Goal: Information Seeking & Learning: Learn about a topic

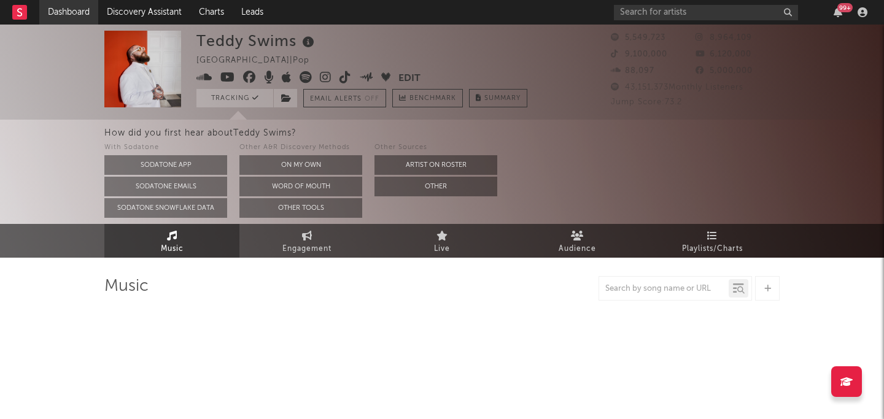
click at [60, 14] on link "Dashboard" at bounding box center [68, 12] width 59 height 25
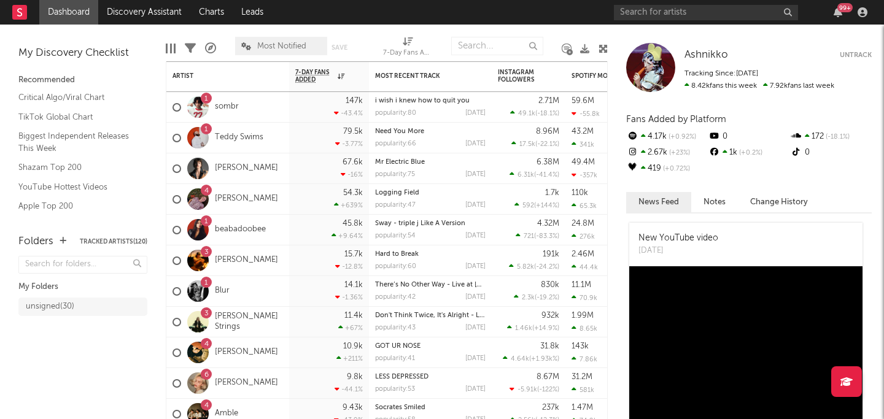
click at [79, 315] on span "unsigned ( 30 )" at bounding box center [82, 308] width 129 height 21
click at [79, 306] on div "unsigned ( 30 )" at bounding box center [71, 306] width 90 height 15
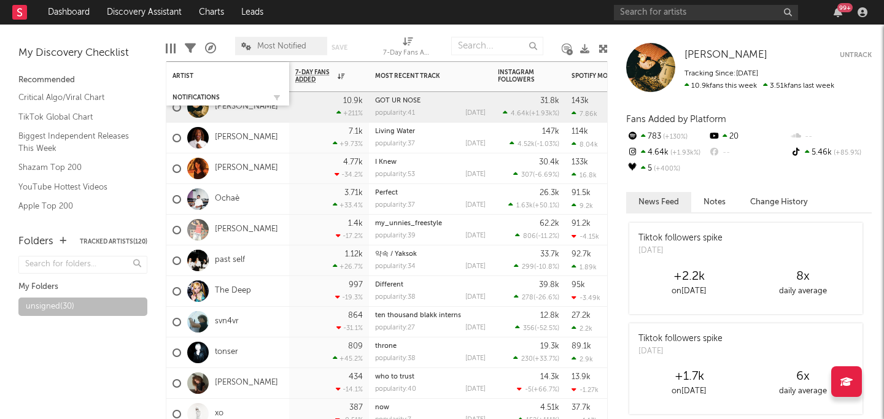
click at [203, 93] on div "Notifications" at bounding box center [227, 97] width 110 height 12
click at [190, 96] on div "Notifications" at bounding box center [218, 97] width 92 height 7
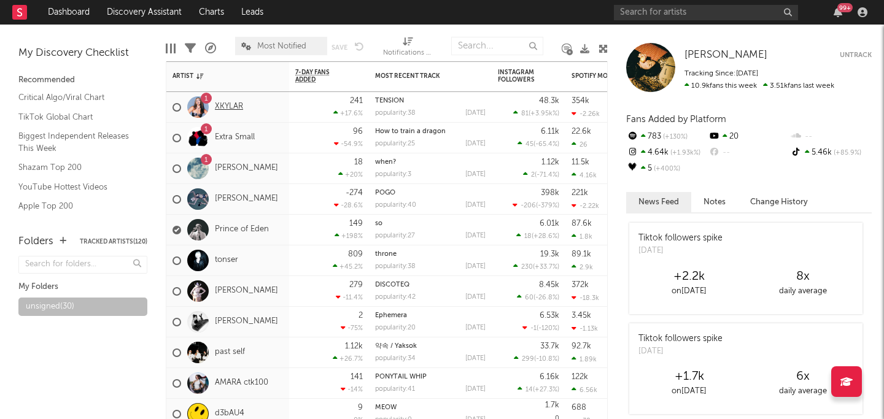
click at [223, 104] on link "XKYLAR" at bounding box center [229, 107] width 28 height 10
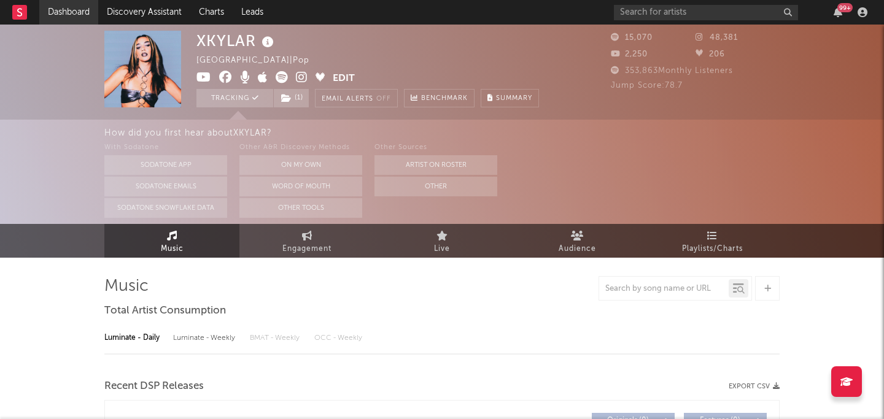
select select "6m"
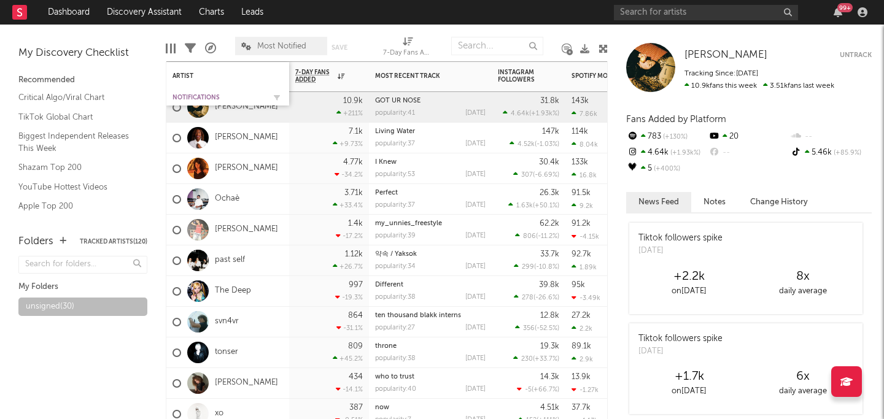
click at [197, 94] on div "Notifications" at bounding box center [218, 97] width 92 height 7
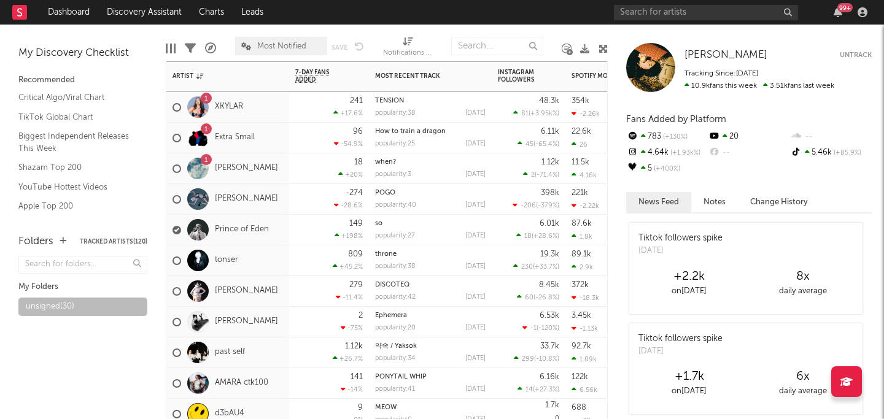
click at [295, 108] on div "241 +17.6 %" at bounding box center [328, 107] width 67 height 30
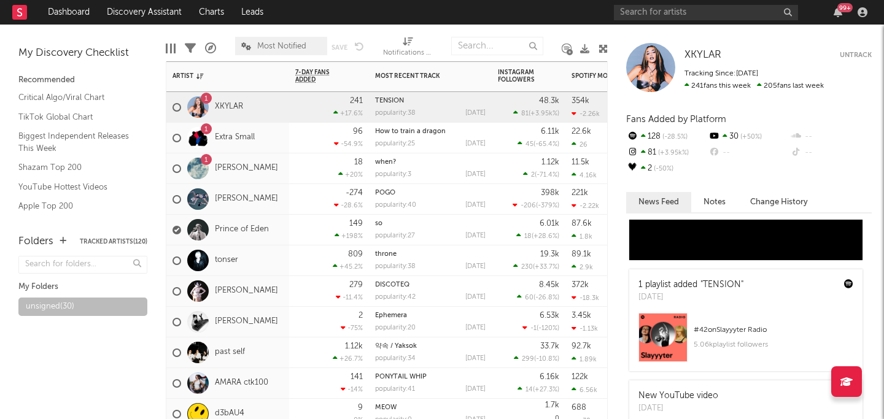
scroll to position [529, 0]
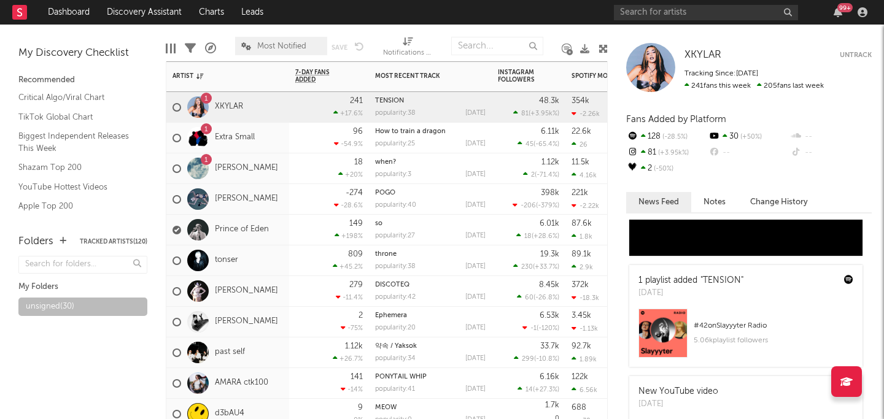
click at [275, 136] on div "1 Extra Small" at bounding box center [227, 138] width 123 height 31
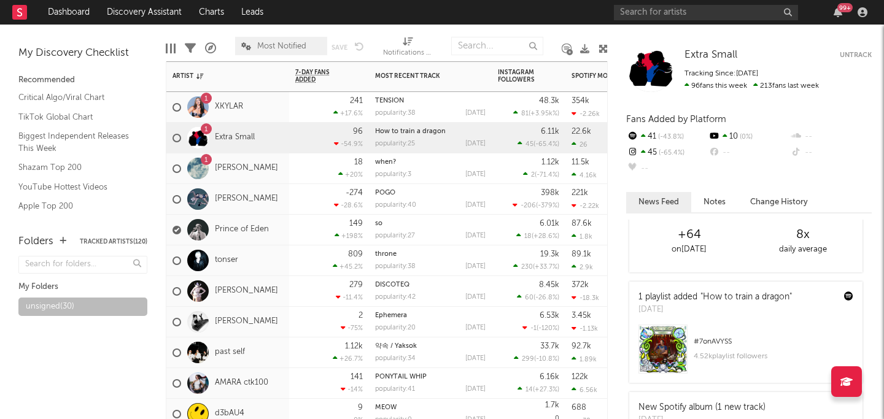
scroll to position [42, 0]
click at [302, 161] on div "18 +20 %" at bounding box center [328, 168] width 67 height 30
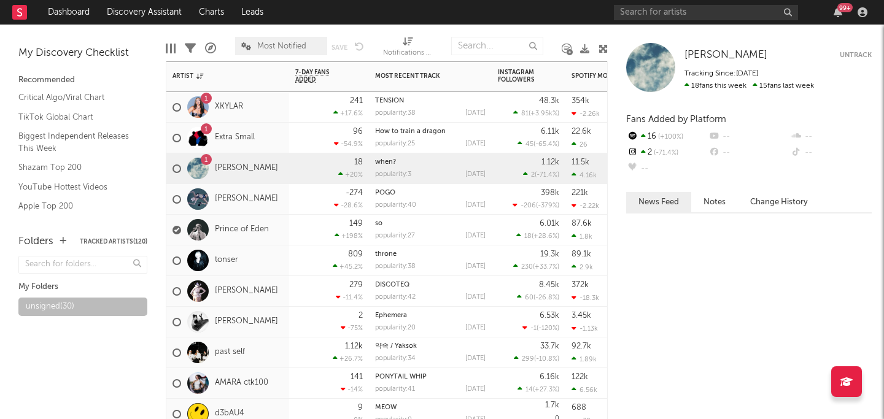
scroll to position [0, 0]
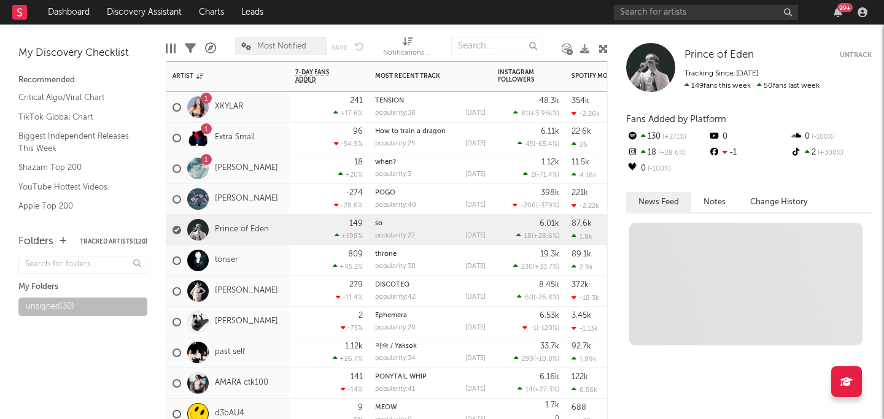
click at [293, 223] on div "149 +198 %" at bounding box center [329, 230] width 80 height 31
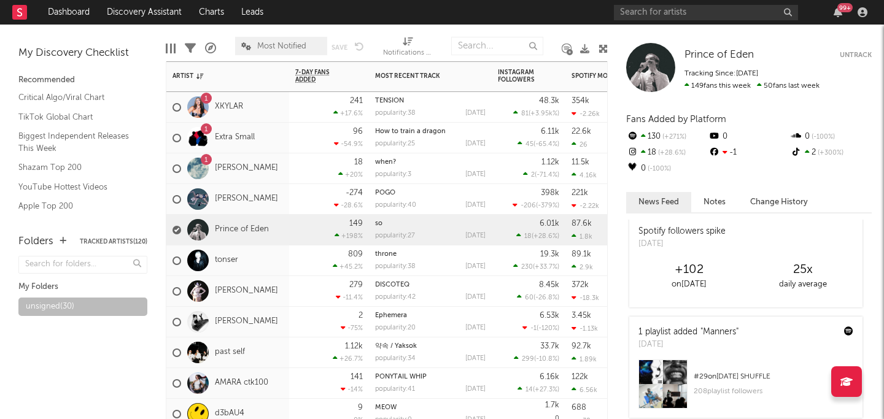
scroll to position [2, 0]
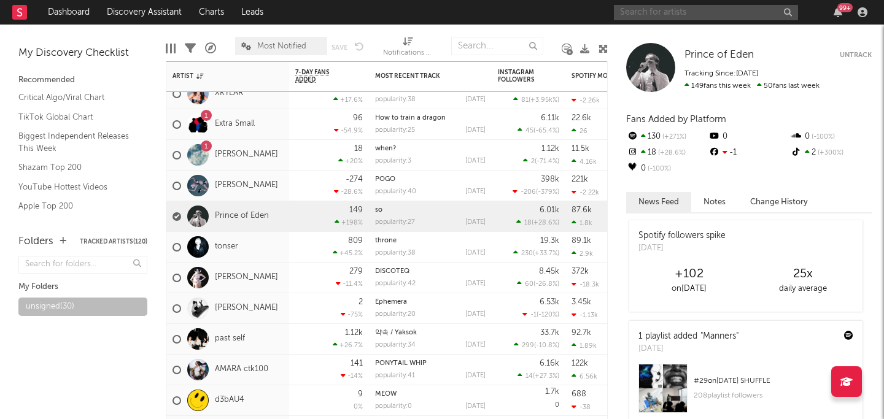
click at [710, 9] on input "text" at bounding box center [706, 12] width 184 height 15
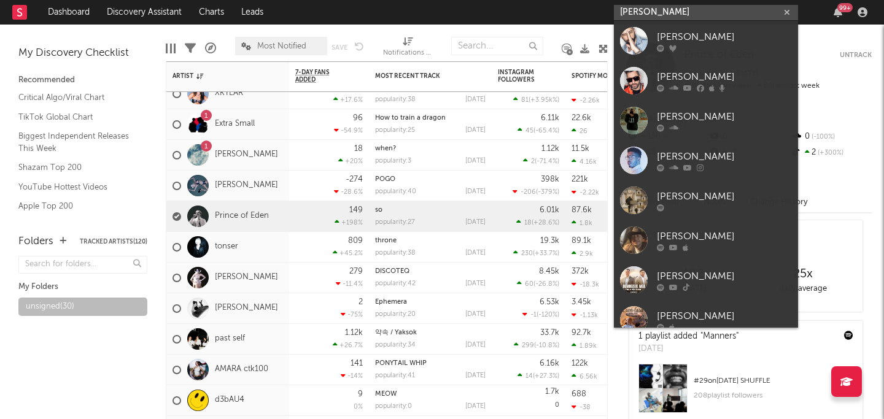
type input "darius sy"
click at [710, 32] on div "[PERSON_NAME]" at bounding box center [724, 36] width 135 height 15
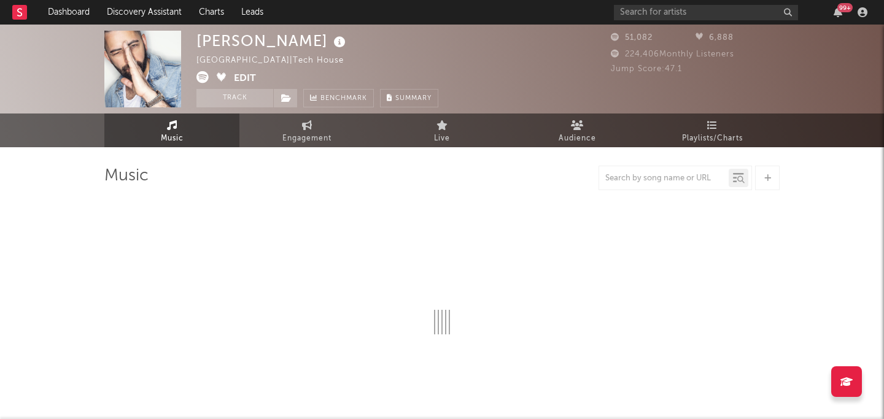
select select "6m"
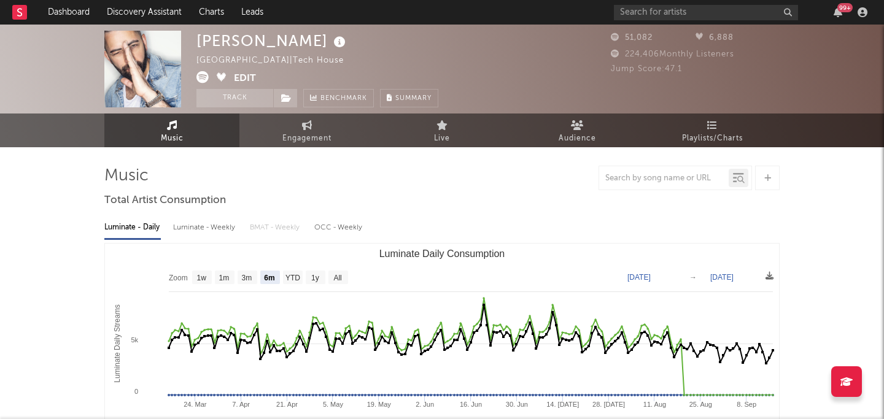
select select "6m"
click at [321, 131] on span "Engagement" at bounding box center [306, 138] width 49 height 15
select select "1w"
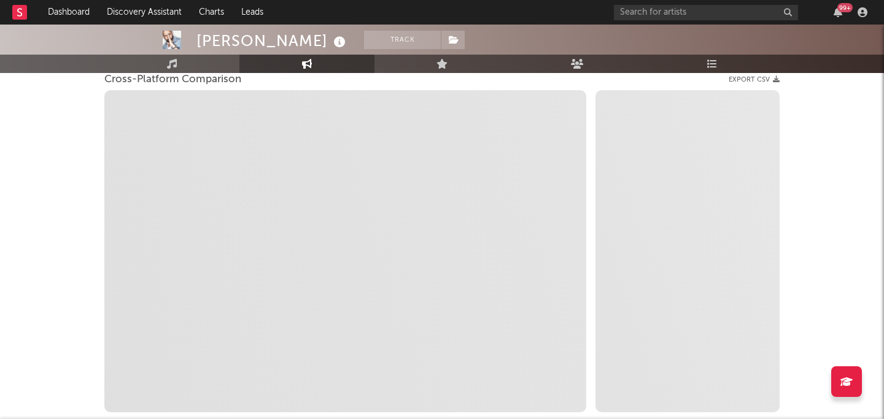
select select "1m"
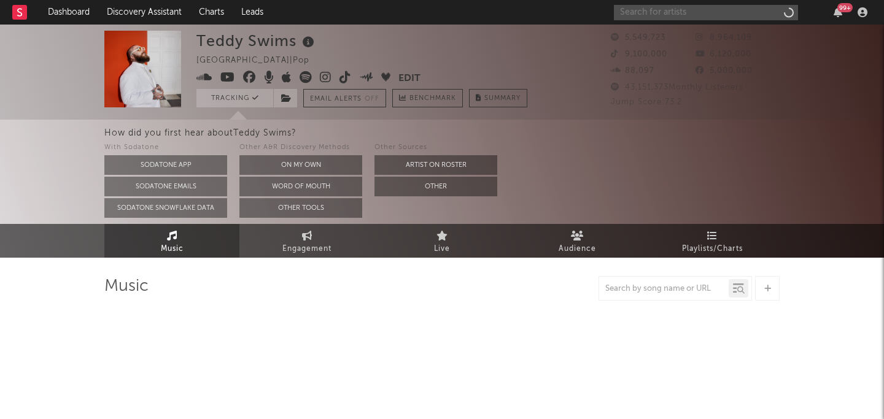
click at [739, 15] on input "text" at bounding box center [706, 12] width 184 height 15
select select "6m"
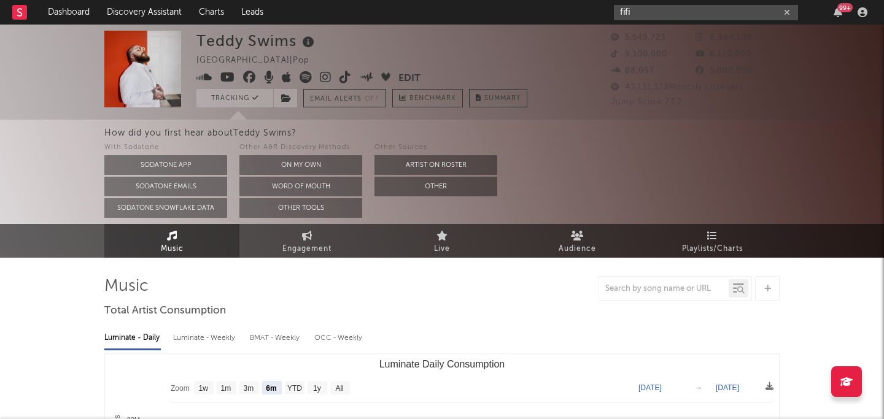
type input "fifi"
click at [20, 10] on rect at bounding box center [19, 12] width 15 height 15
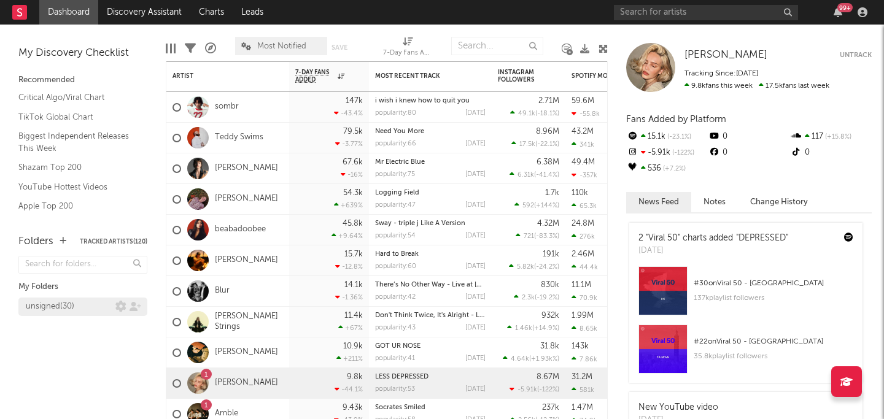
click at [99, 310] on div "unsigned ( 30 )" at bounding box center [71, 306] width 90 height 15
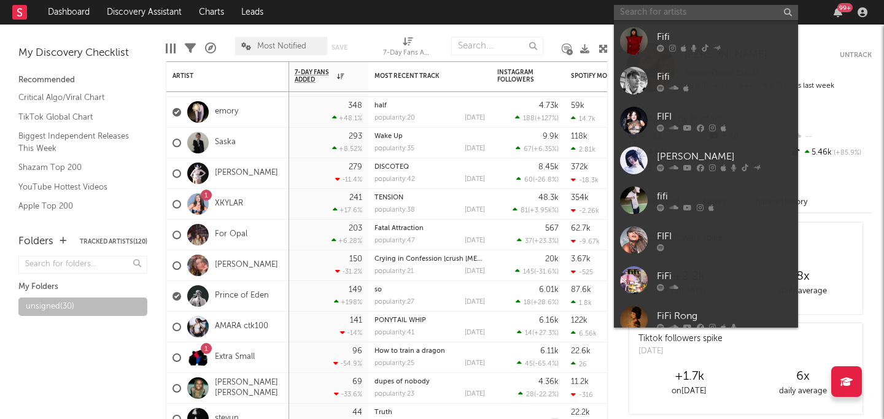
click at [673, 18] on input "text" at bounding box center [706, 12] width 184 height 15
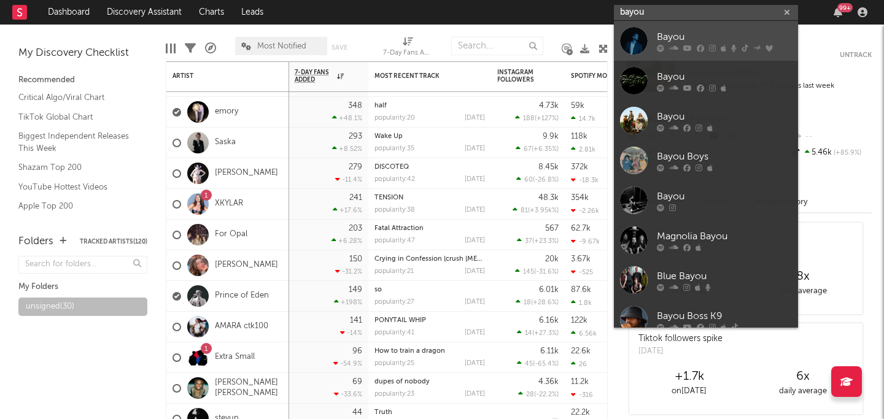
type input "bayou"
click at [736, 39] on div "Bayou" at bounding box center [724, 36] width 135 height 15
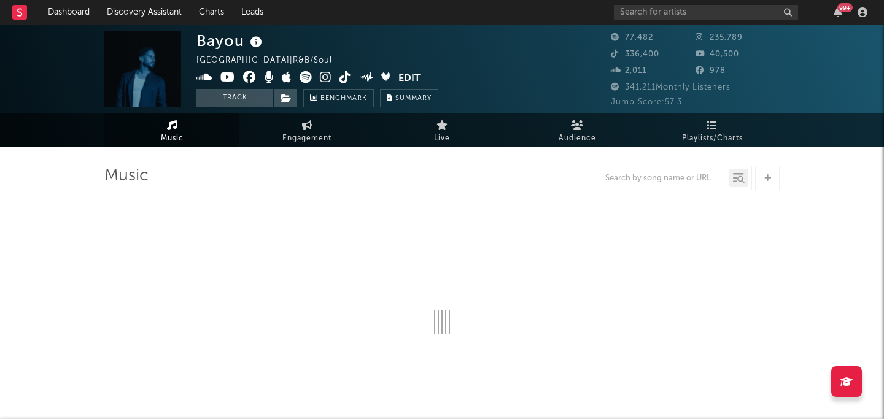
select select "6m"
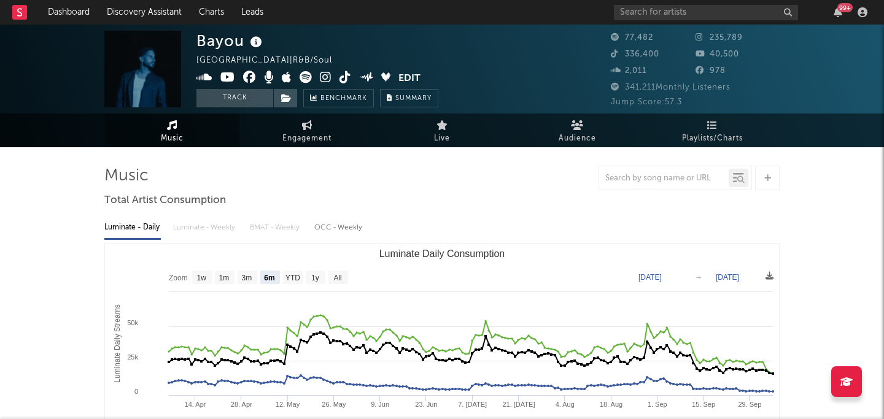
select select "6m"
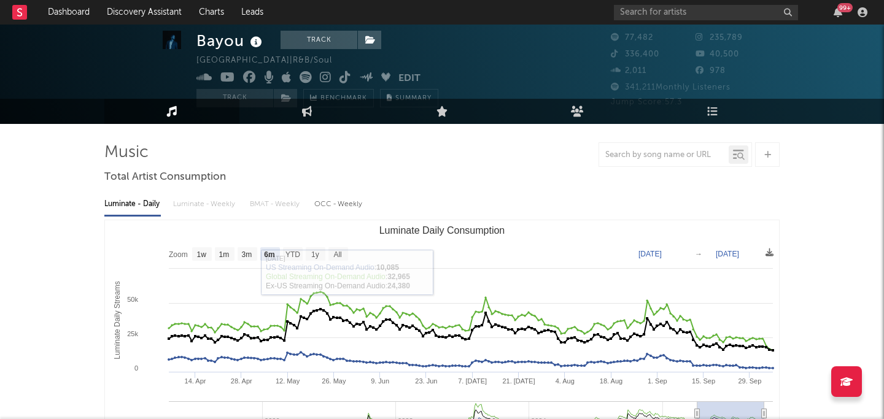
scroll to position [20, 0]
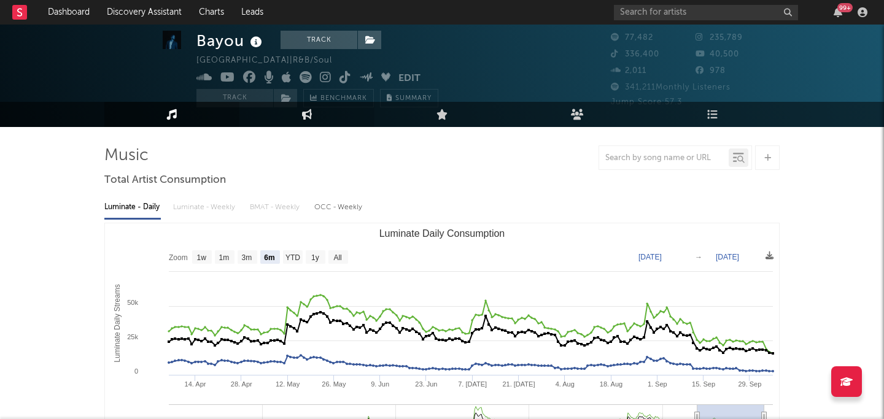
click at [302, 118] on icon at bounding box center [307, 114] width 10 height 10
select select "1w"
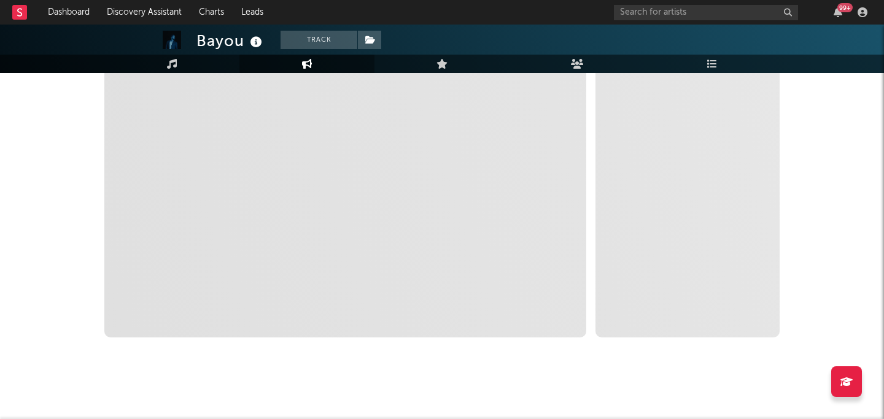
select select "1m"
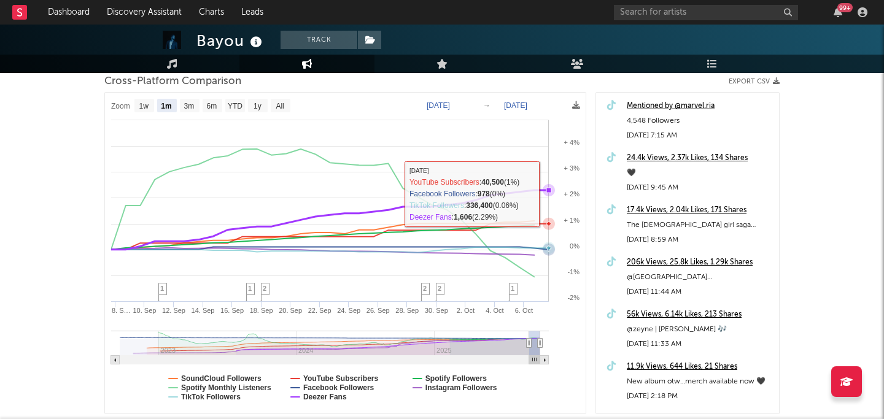
scroll to position [250, 0]
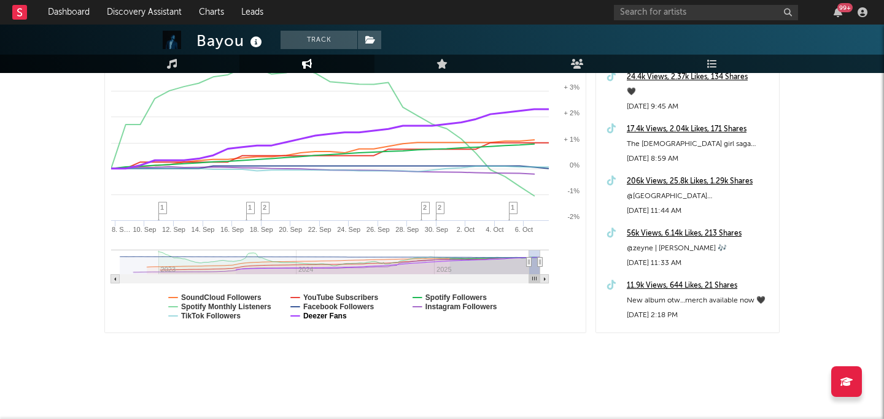
click at [330, 317] on text "Deezer Fans" at bounding box center [325, 316] width 44 height 9
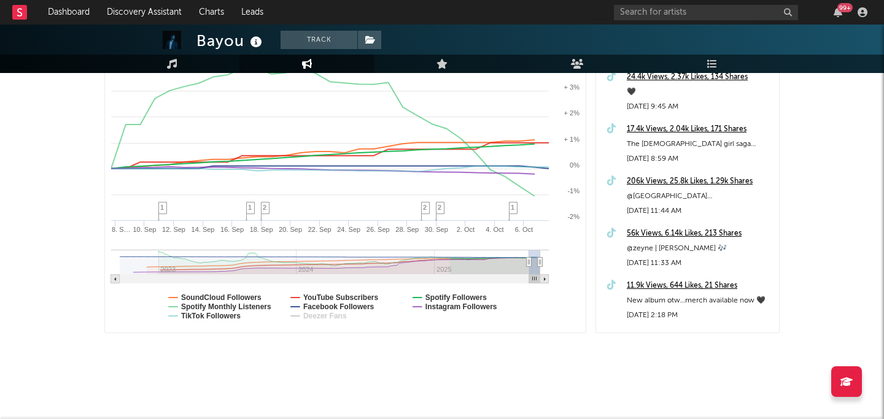
select select "1m"
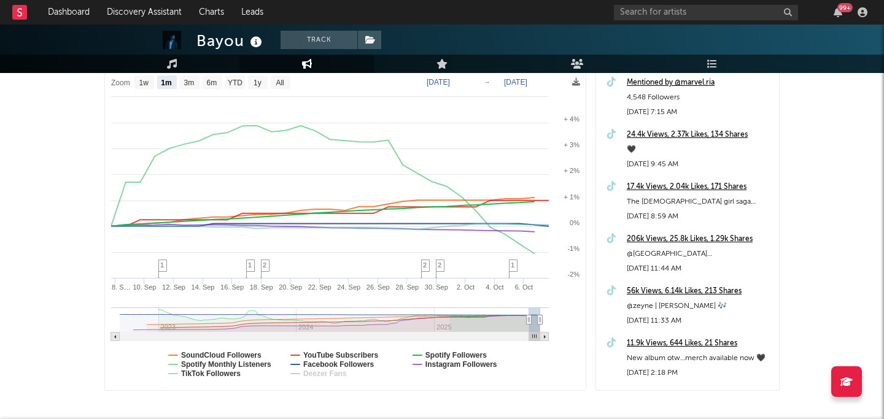
scroll to position [195, 0]
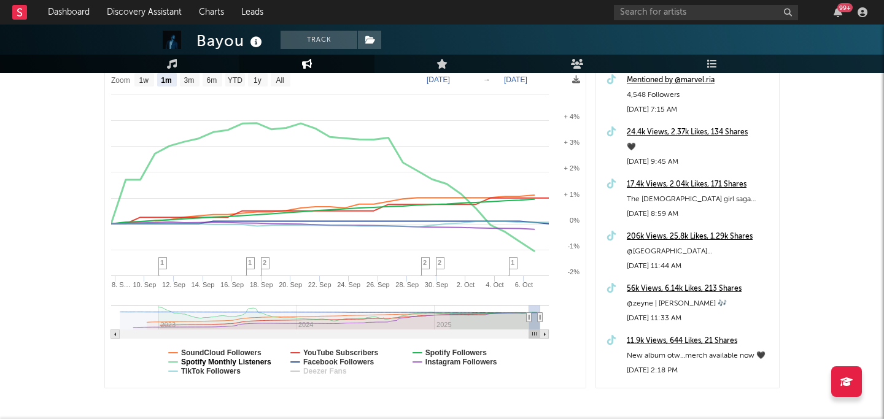
click at [231, 360] on text "Spotify Monthly Listeners" at bounding box center [226, 362] width 90 height 9
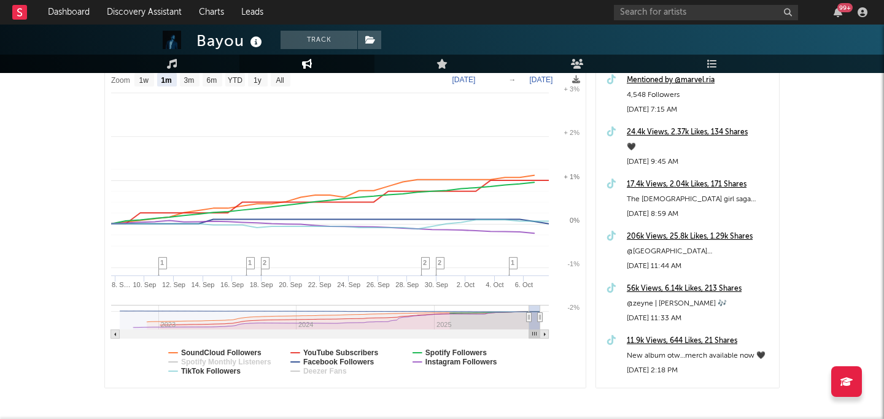
select select "1m"
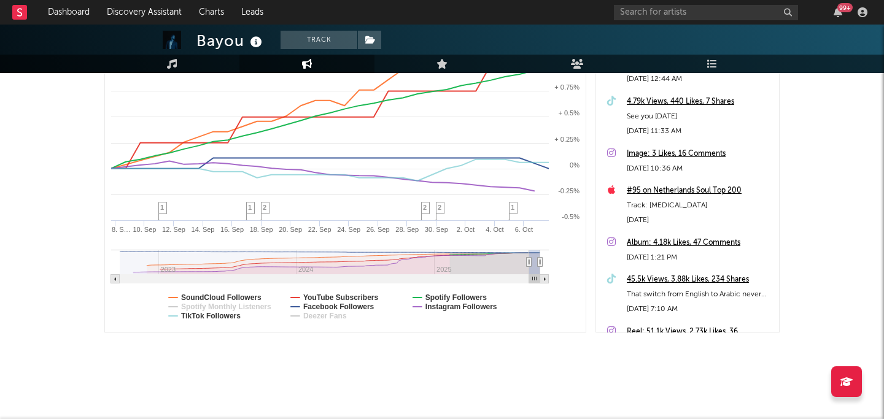
scroll to position [0, 0]
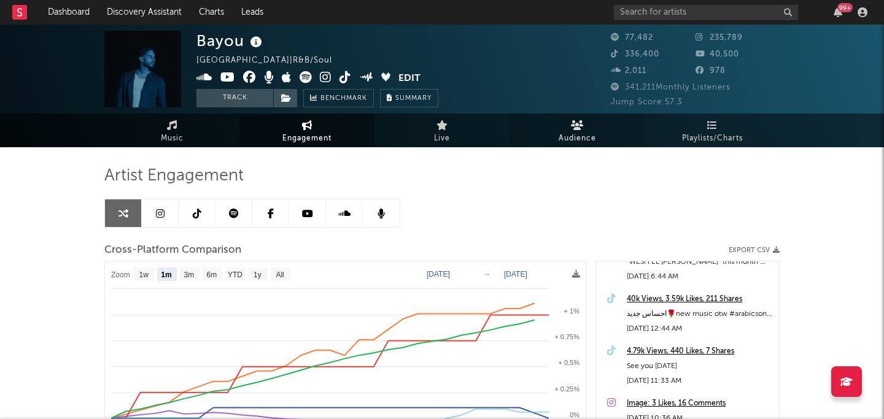
click at [547, 124] on link "Audience" at bounding box center [576, 131] width 135 height 34
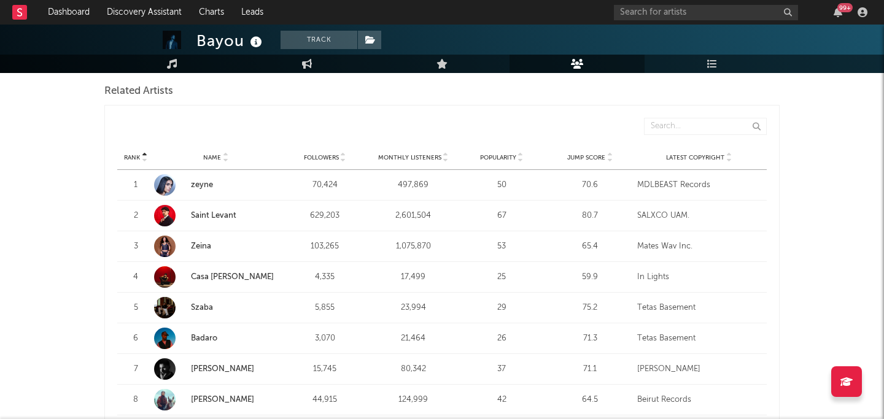
scroll to position [422, 0]
click at [480, 156] on span "Popularity" at bounding box center [498, 155] width 36 height 7
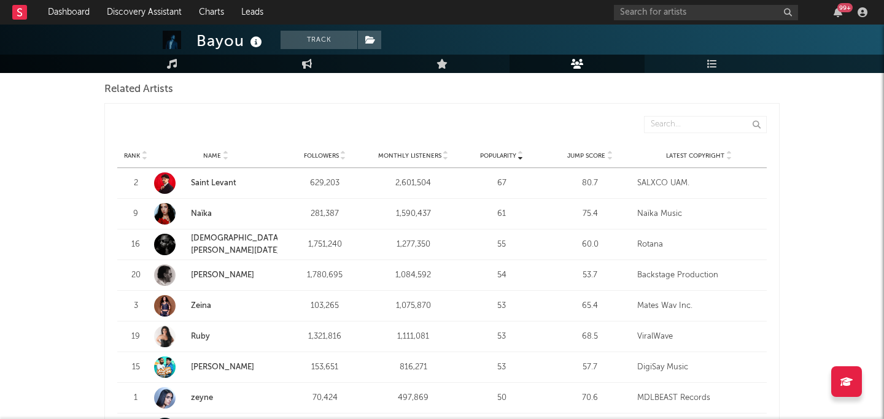
click at [480, 156] on span "Popularity" at bounding box center [498, 155] width 36 height 7
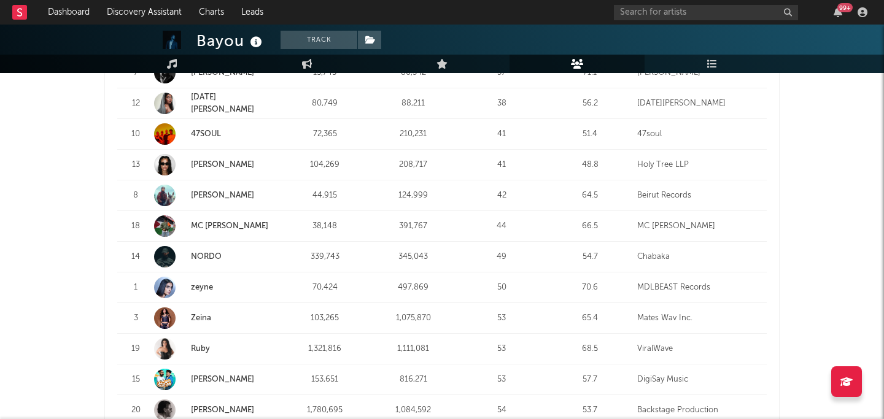
scroll to position [704, 0]
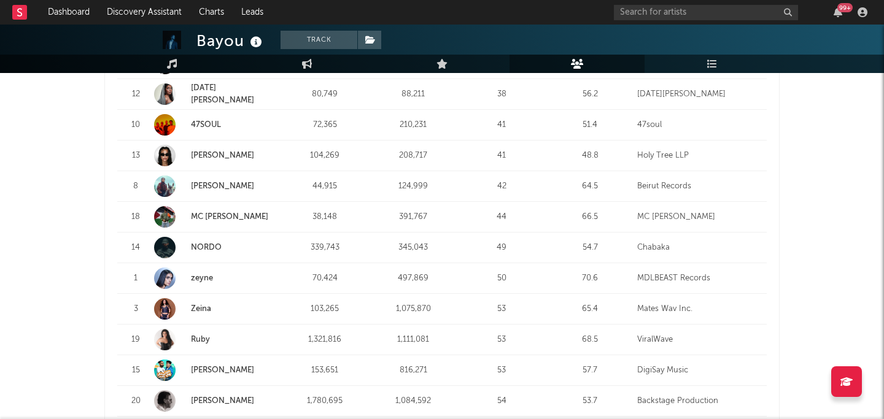
click at [239, 215] on strong "MC [PERSON_NAME]" at bounding box center [234, 217] width 87 height 12
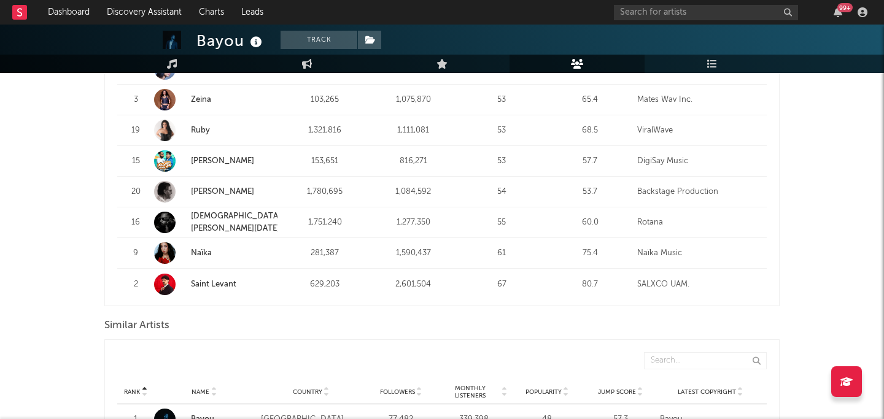
scroll to position [912, 0]
click at [253, 247] on link "Naïka" at bounding box center [215, 254] width 123 height 21
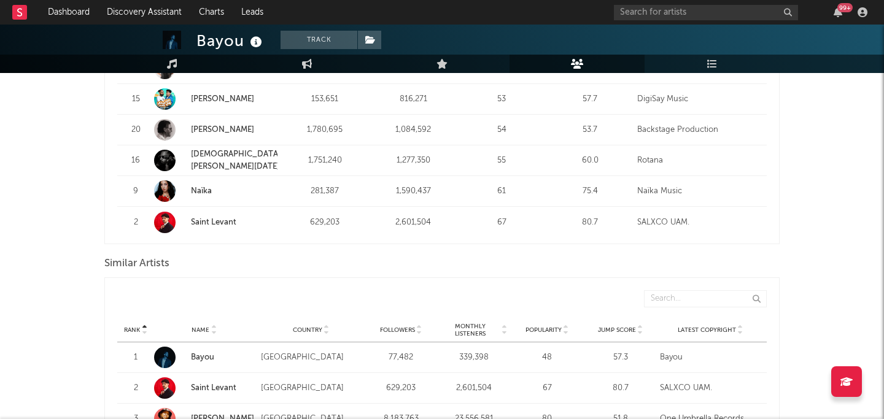
scroll to position [986, 0]
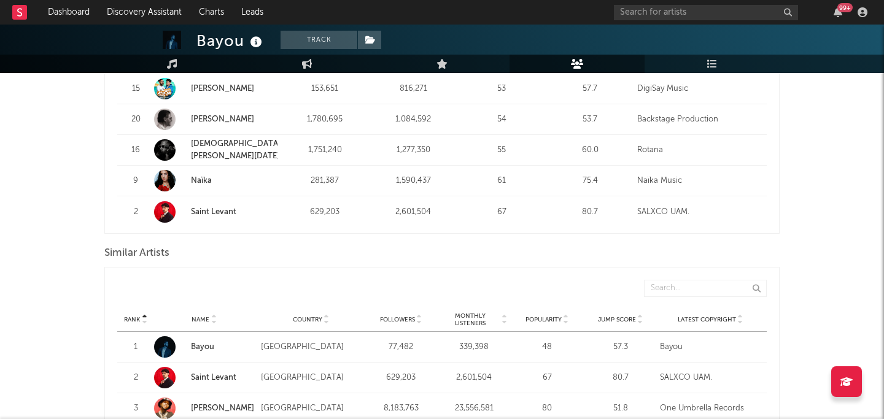
click at [474, 317] on span "Monthly Listeners" at bounding box center [471, 319] width 60 height 15
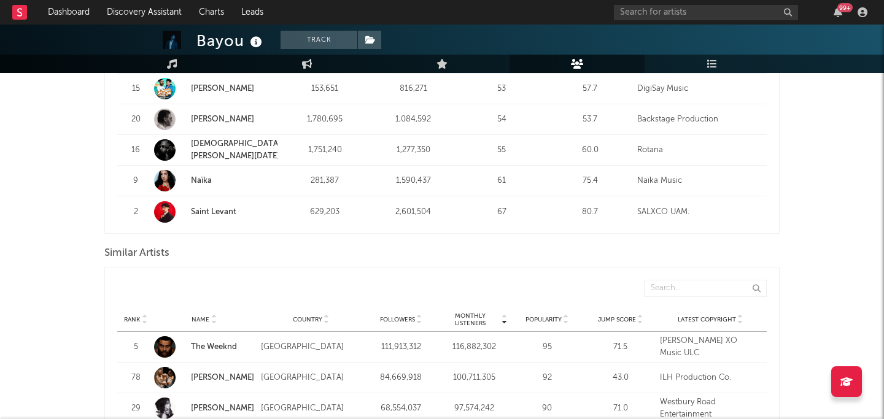
click at [473, 317] on span "Monthly Listeners" at bounding box center [471, 319] width 60 height 15
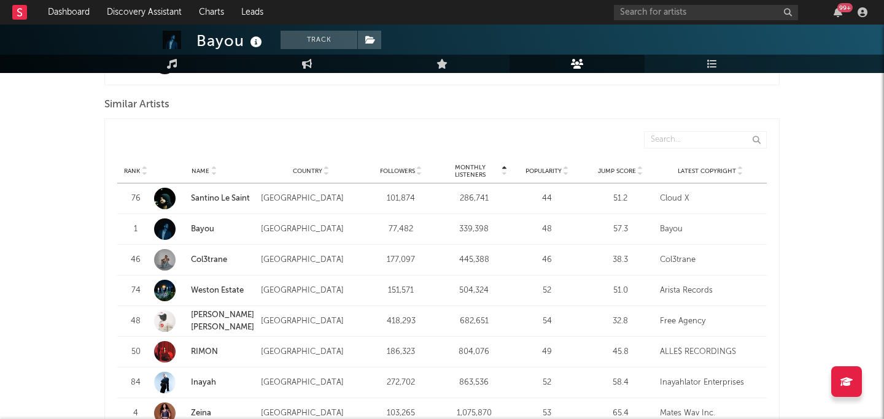
scroll to position [1134, 0]
click at [236, 258] on strong "Col3trane" at bounding box center [223, 261] width 64 height 12
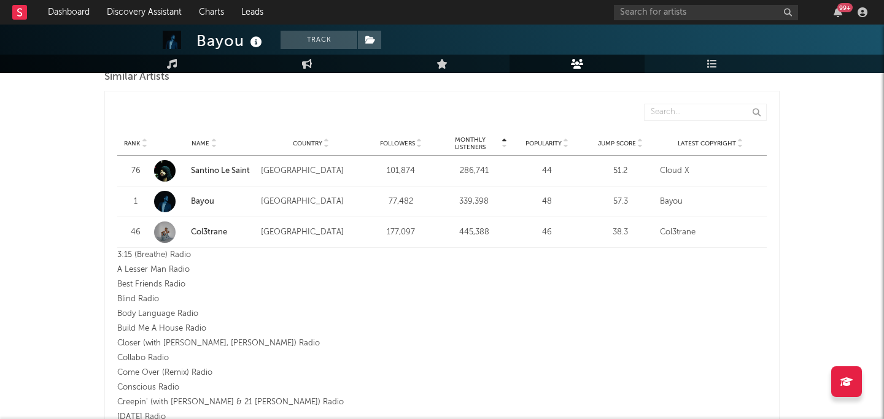
scroll to position [1170, 0]
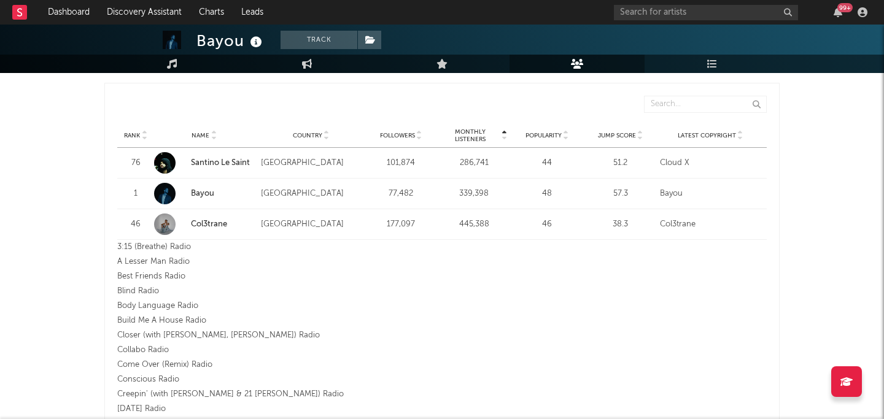
click at [348, 216] on div "Rank 46 Name Col3trane Country United Kingdom Followers 177,097 Monthly Listene…" at bounding box center [441, 224] width 649 height 30
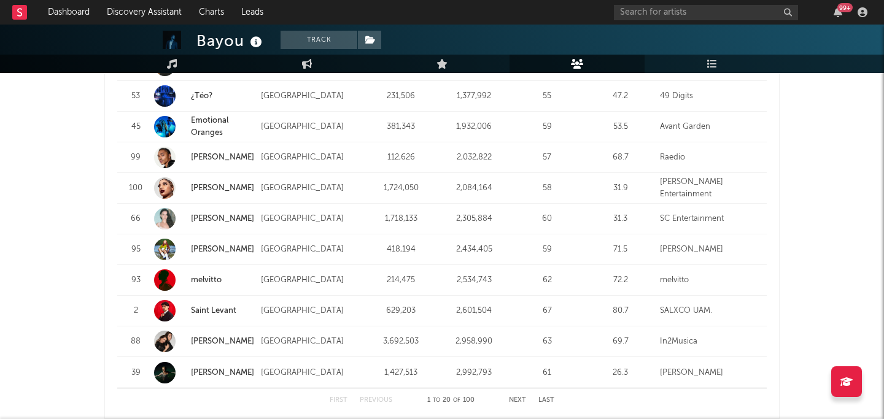
scroll to position [1545, 0]
click at [231, 251] on strong "[PERSON_NAME]" at bounding box center [223, 248] width 64 height 12
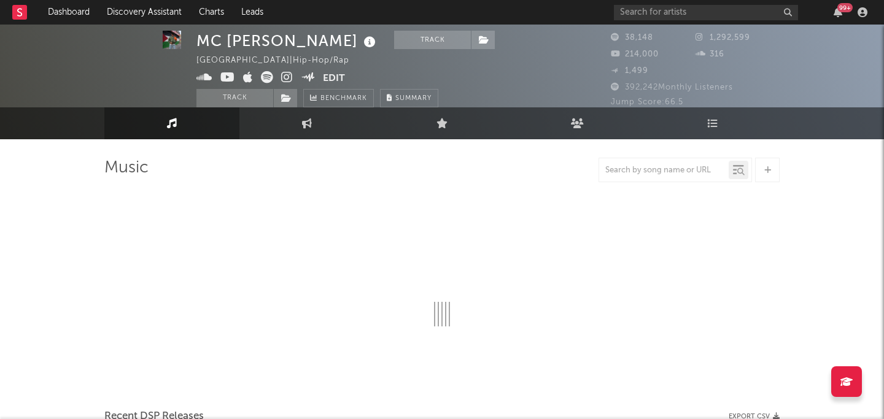
select select "6m"
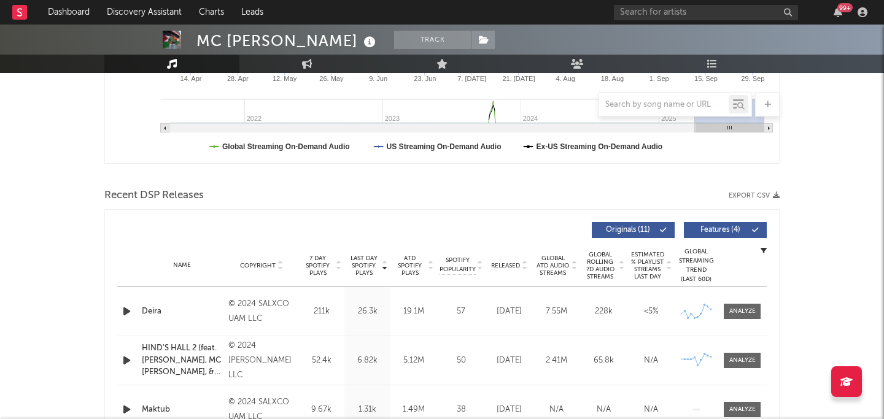
scroll to position [354, 0]
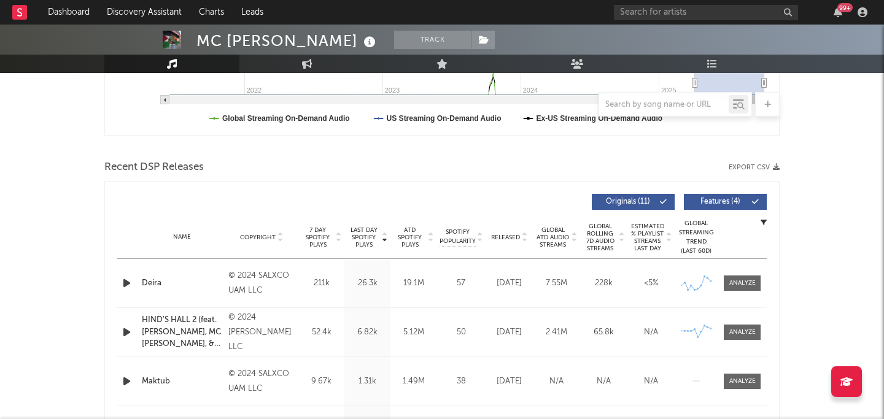
click at [128, 283] on icon "button" at bounding box center [126, 282] width 13 height 15
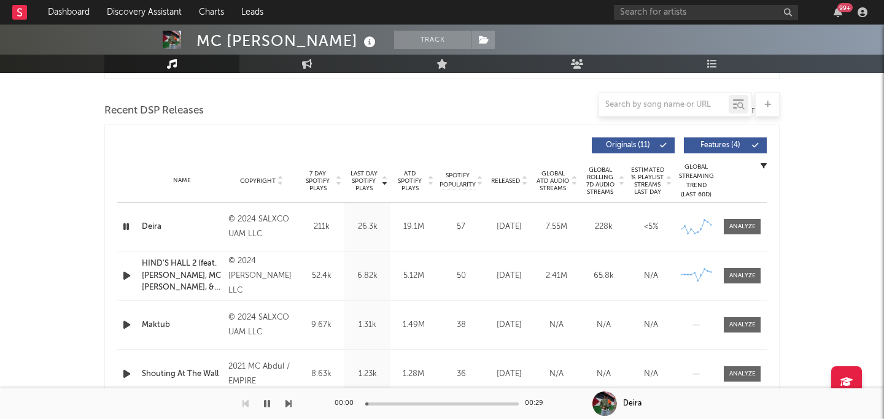
scroll to position [413, 0]
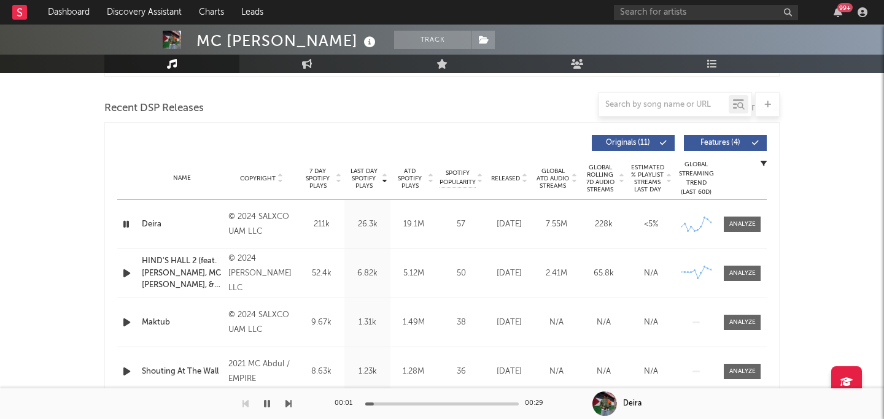
click at [500, 175] on span "Released" at bounding box center [505, 178] width 29 height 7
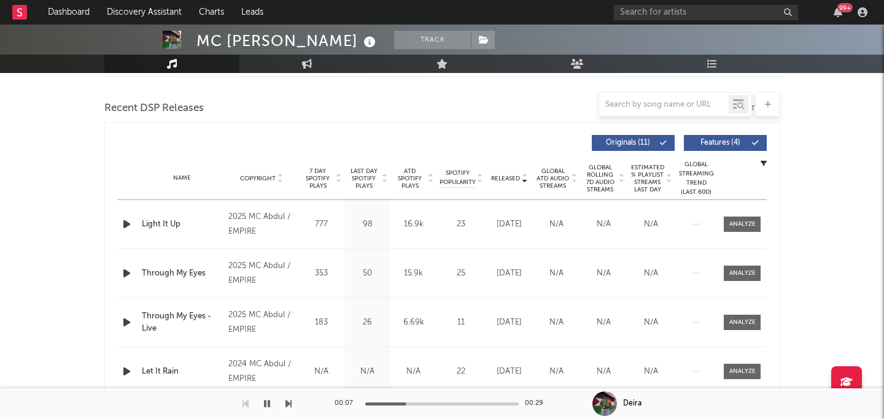
click at [442, 404] on div at bounding box center [441, 404] width 153 height 3
click at [268, 400] on icon "button" at bounding box center [267, 404] width 6 height 10
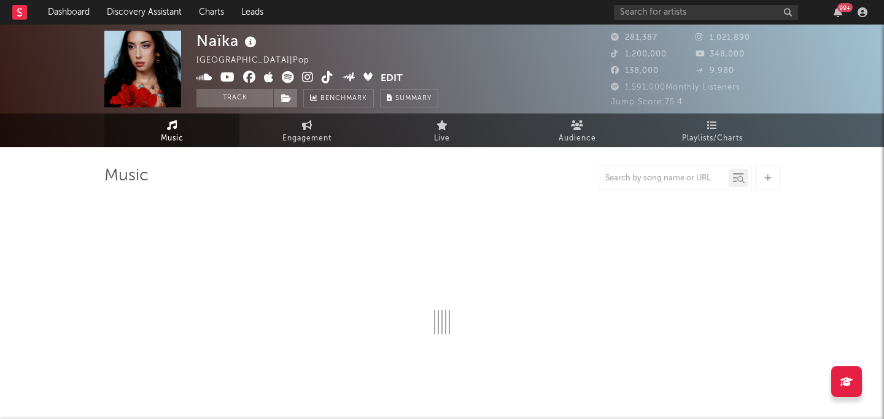
select select "6m"
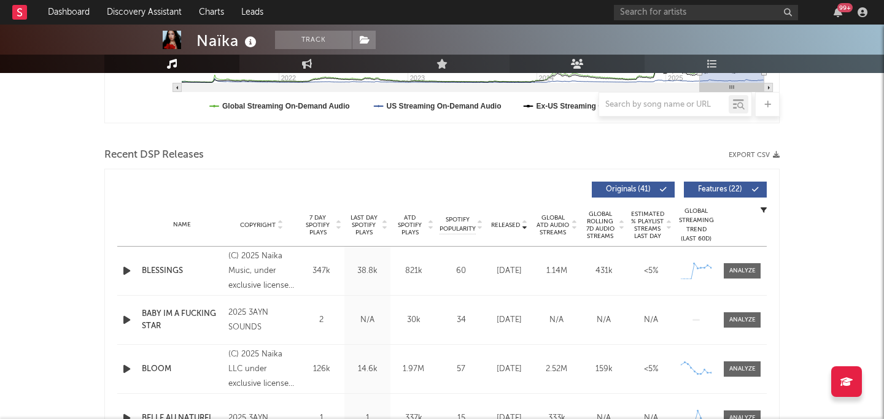
scroll to position [377, 0]
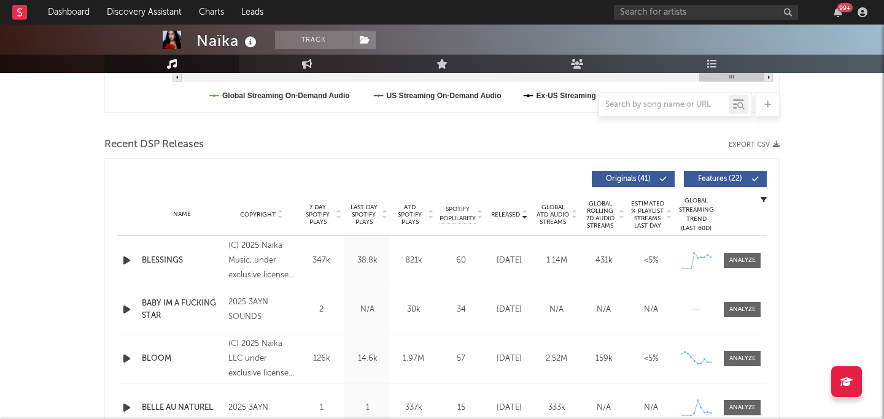
click at [496, 205] on div "Name Copyright Label Album Names Composer Names 7 Day Spotify Plays Last Day Sp…" at bounding box center [441, 214] width 649 height 43
click at [496, 212] on span "Released" at bounding box center [505, 214] width 29 height 7
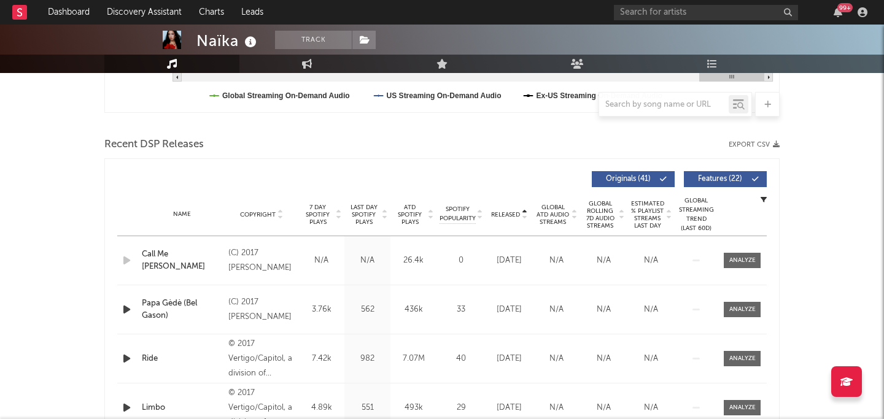
click at [496, 212] on span "Released" at bounding box center [505, 214] width 29 height 7
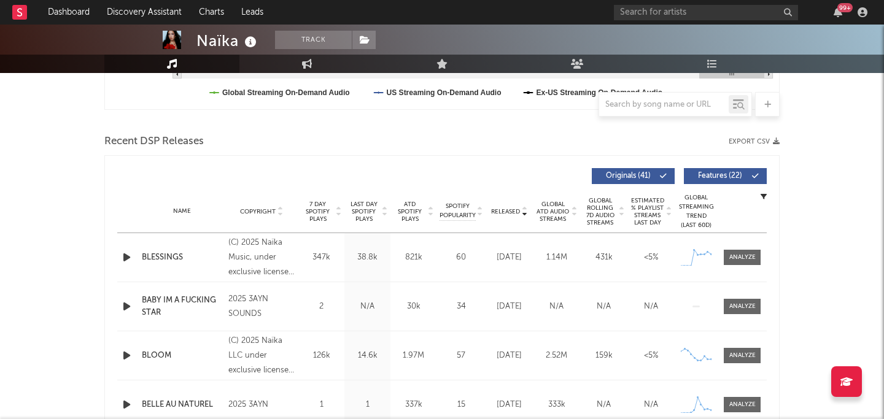
scroll to position [341, 0]
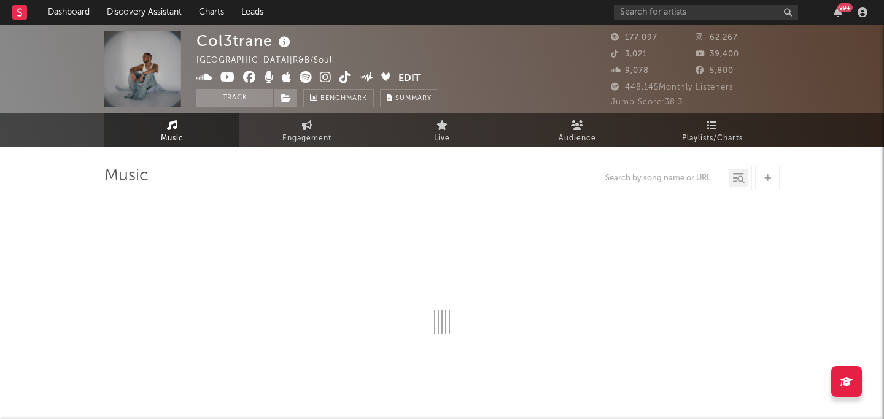
select select "6m"
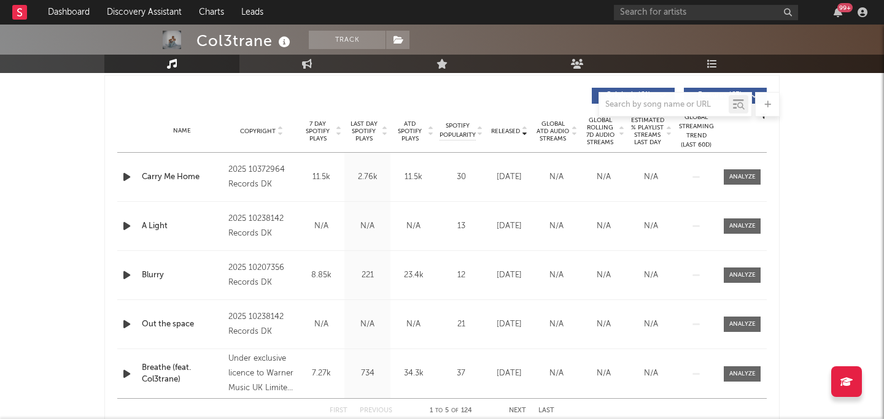
scroll to position [459, 0]
click at [504, 129] on span "Released" at bounding box center [505, 132] width 29 height 7
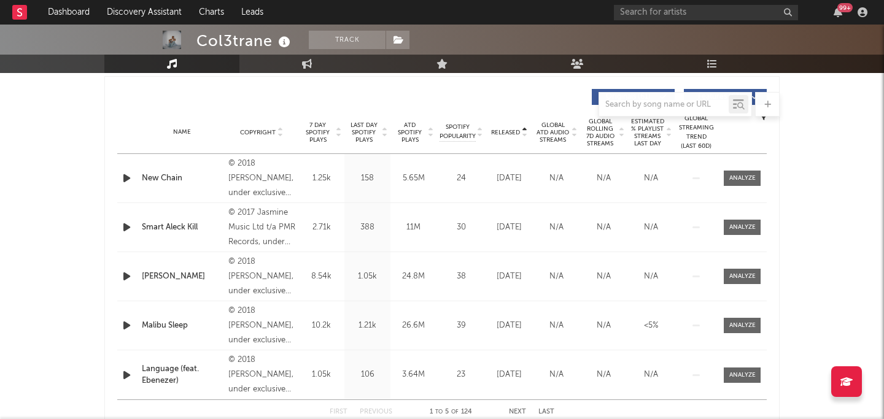
click at [504, 129] on span "Released" at bounding box center [505, 132] width 29 height 7
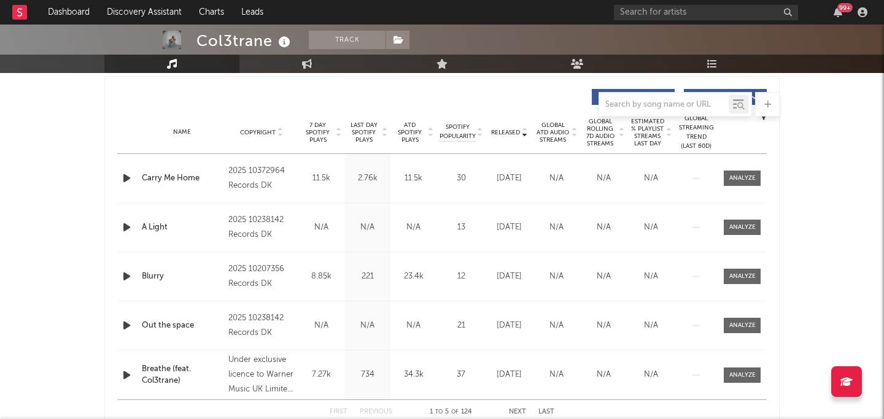
click at [126, 180] on icon "button" at bounding box center [126, 178] width 13 height 15
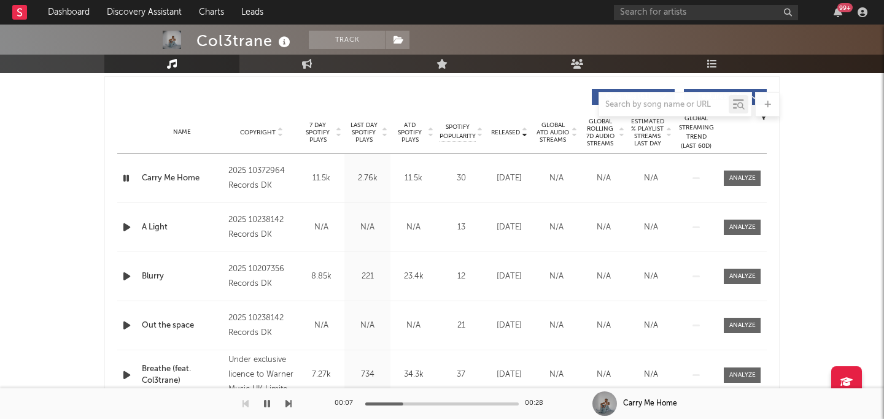
click at [126, 233] on icon "button" at bounding box center [126, 227] width 13 height 15
click at [387, 404] on div at bounding box center [441, 404] width 153 height 3
click at [430, 405] on div "00:04 00:27" at bounding box center [441, 403] width 215 height 31
click at [437, 401] on div "00:05 00:27" at bounding box center [441, 403] width 215 height 31
click at [463, 403] on div at bounding box center [441, 404] width 153 height 3
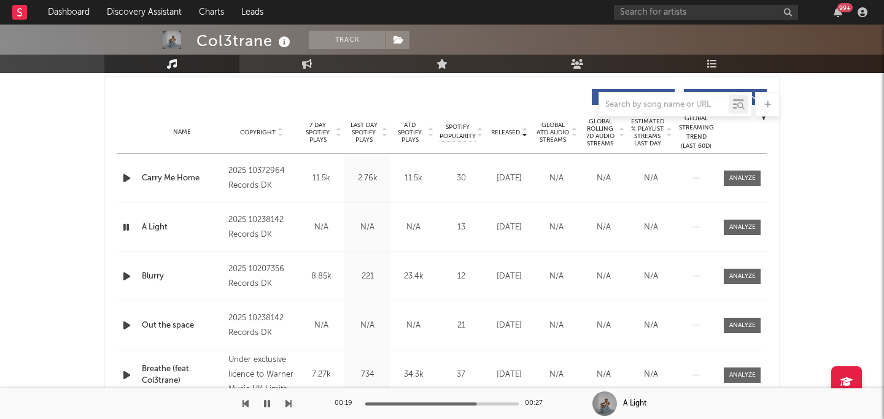
click at [123, 280] on icon "button" at bounding box center [126, 276] width 13 height 15
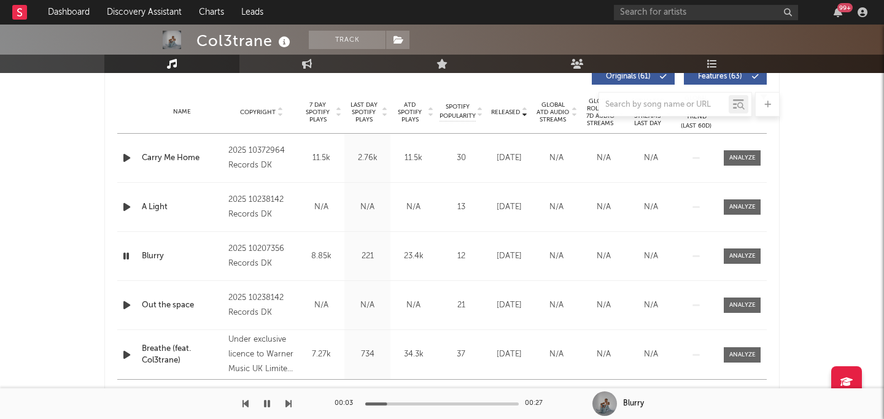
scroll to position [491, 0]
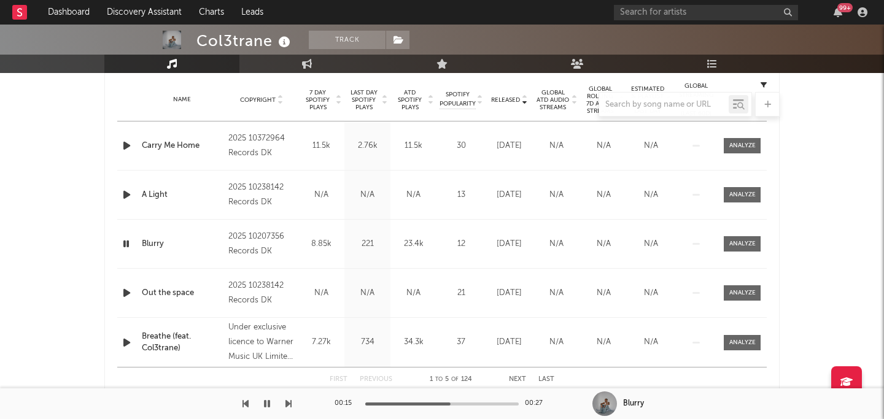
click at [267, 403] on icon "button" at bounding box center [267, 404] width 6 height 10
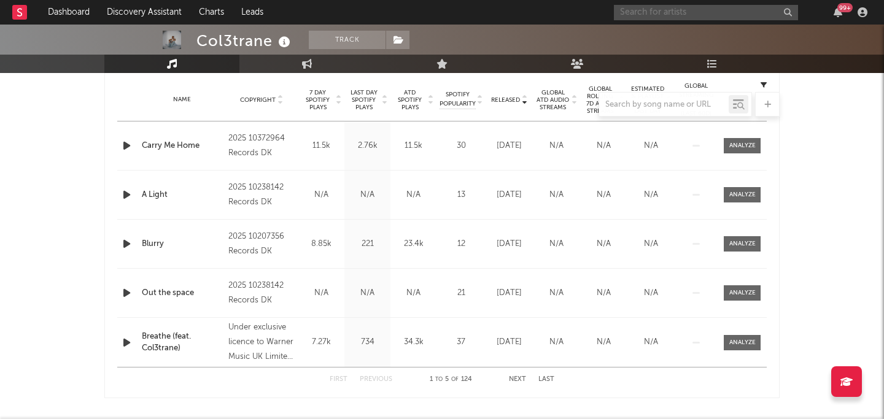
click at [657, 12] on input "text" at bounding box center [706, 12] width 184 height 15
type input "h.lls"
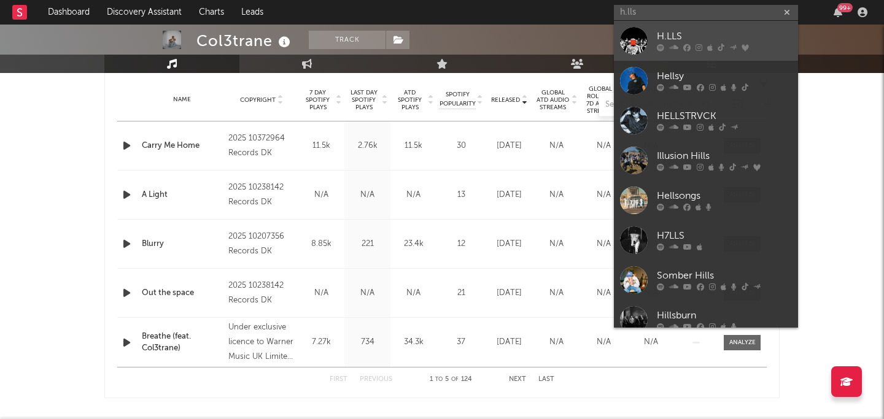
click at [684, 39] on div "H.LLS" at bounding box center [724, 36] width 135 height 15
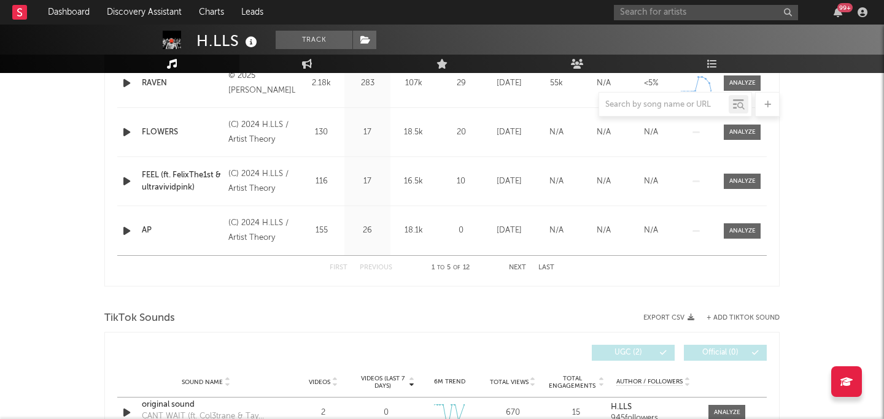
select select "6m"
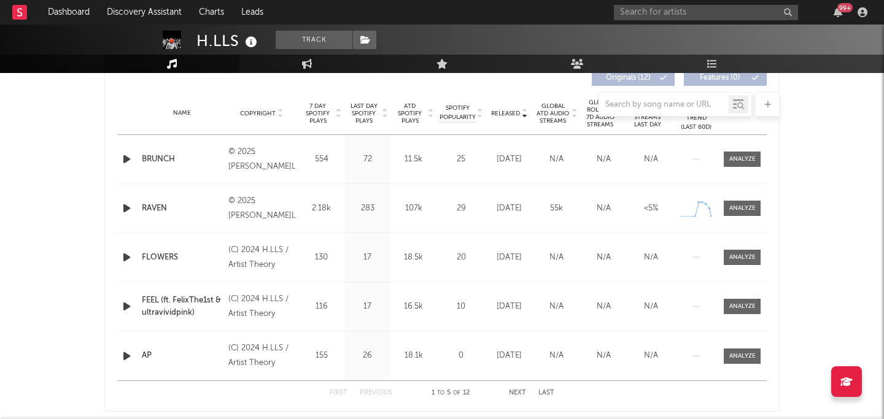
scroll to position [473, 0]
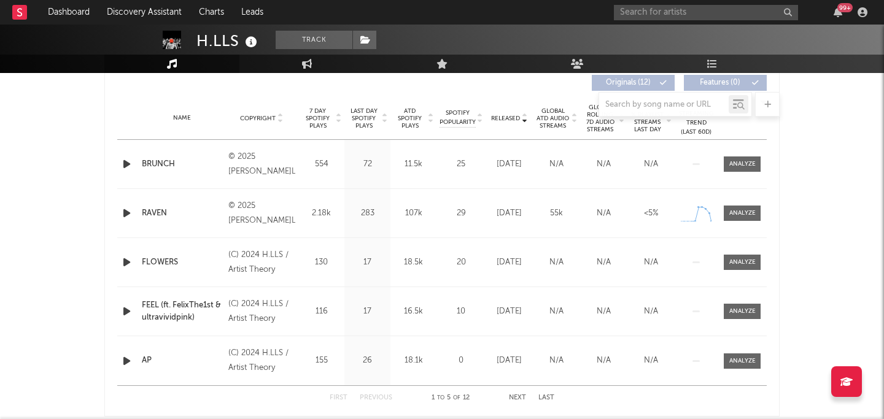
click at [504, 115] on div at bounding box center [441, 104] width 675 height 25
click at [499, 109] on div at bounding box center [441, 104] width 675 height 25
click at [499, 117] on span "Released" at bounding box center [505, 118] width 29 height 7
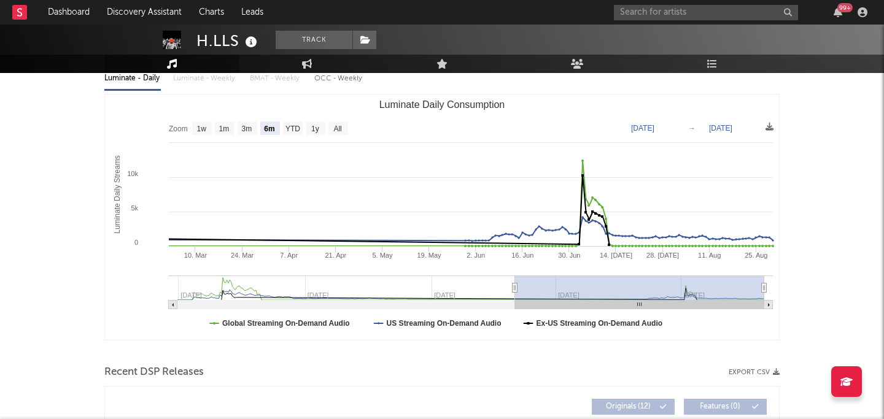
scroll to position [0, 0]
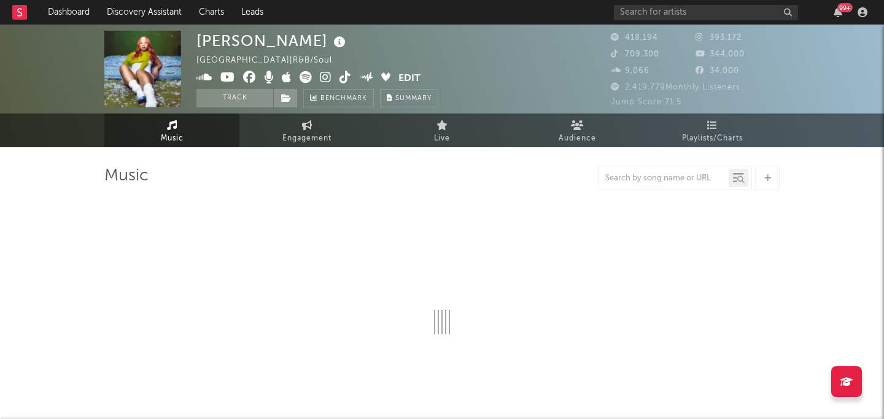
select select "6m"
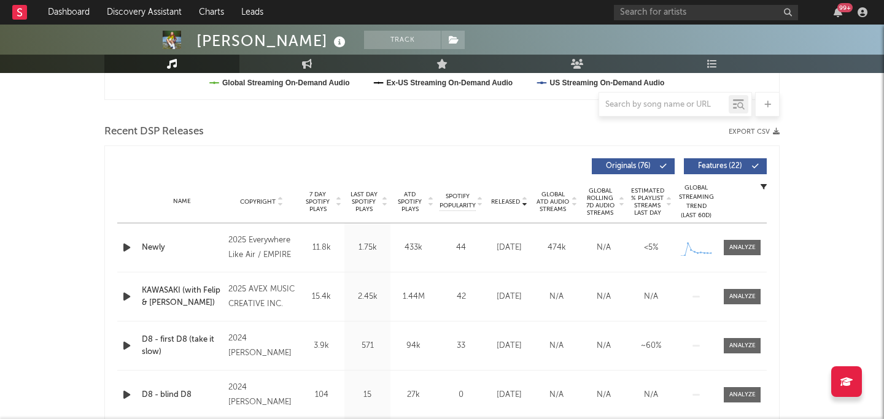
scroll to position [394, 0]
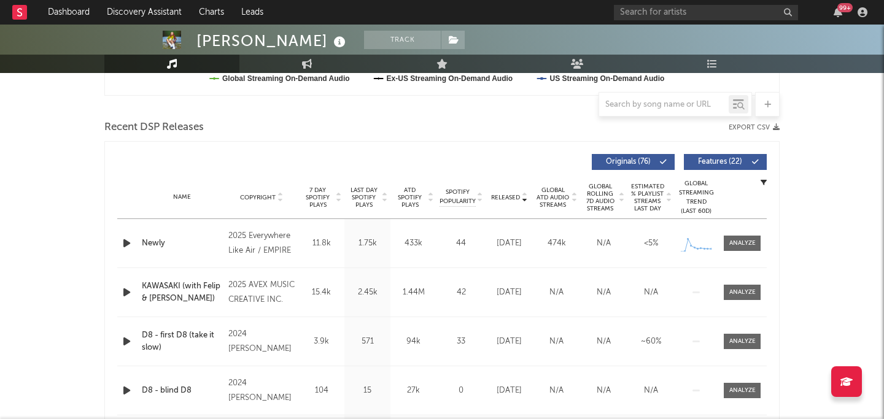
click at [512, 194] on span "Released" at bounding box center [505, 197] width 29 height 7
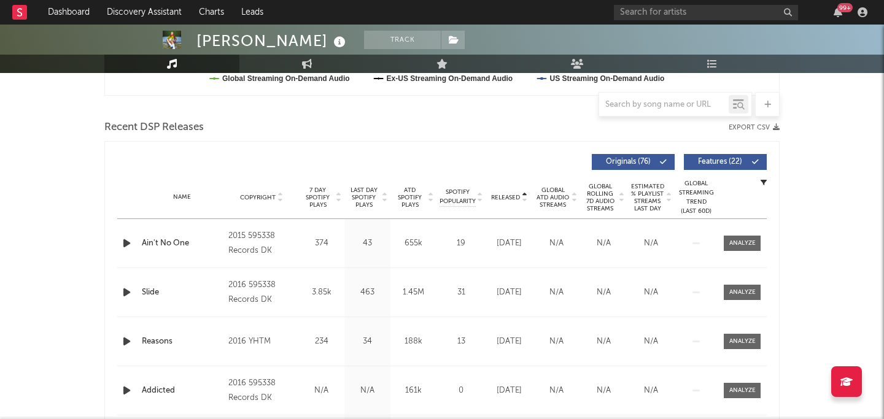
click at [512, 194] on span "Released" at bounding box center [505, 197] width 29 height 7
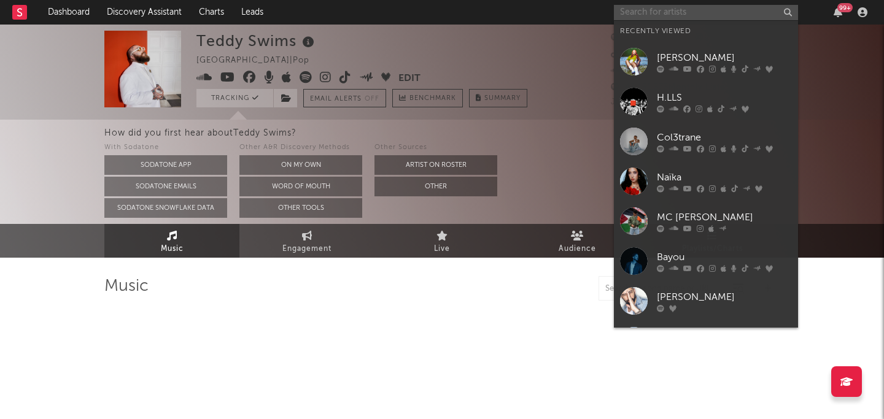
click at [661, 15] on input "text" at bounding box center [706, 12] width 184 height 15
select select "6m"
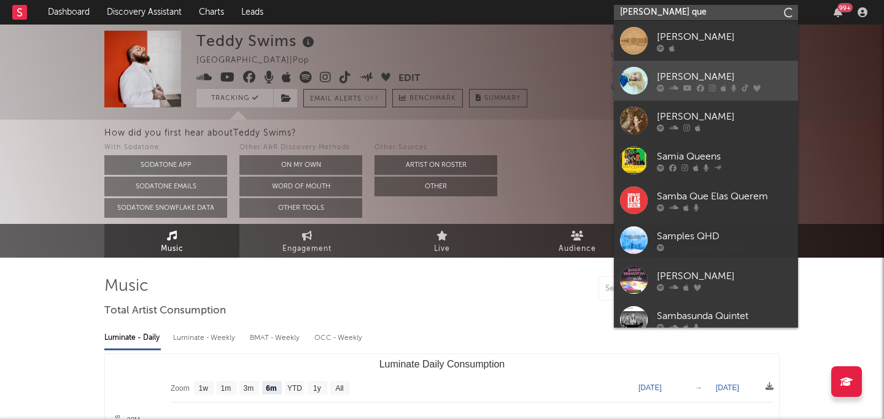
type input "[PERSON_NAME] que"
click at [732, 78] on div "[PERSON_NAME]" at bounding box center [724, 76] width 135 height 15
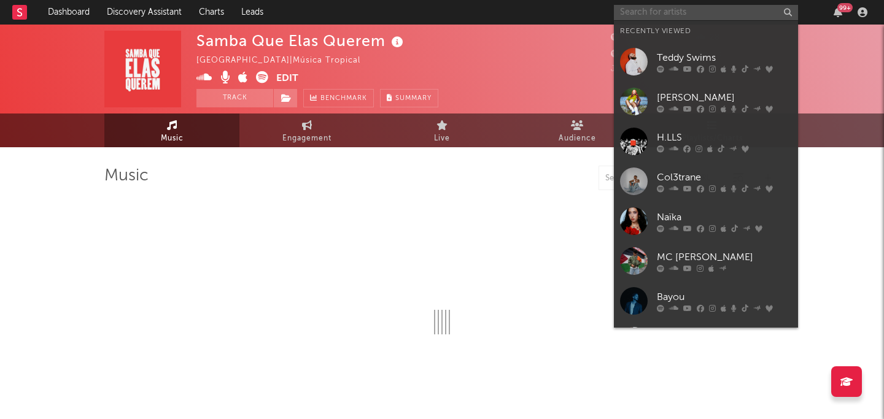
click at [735, 17] on input "text" at bounding box center [706, 12] width 184 height 15
select select "1w"
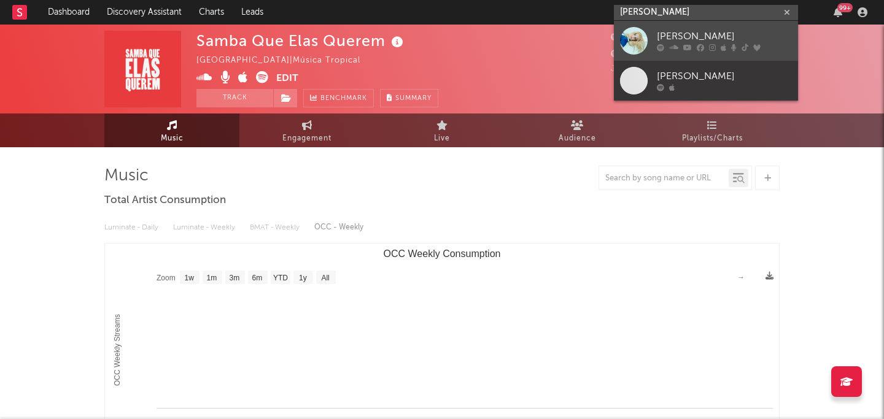
type input "[PERSON_NAME]"
click at [691, 40] on div "[PERSON_NAME]" at bounding box center [724, 36] width 135 height 15
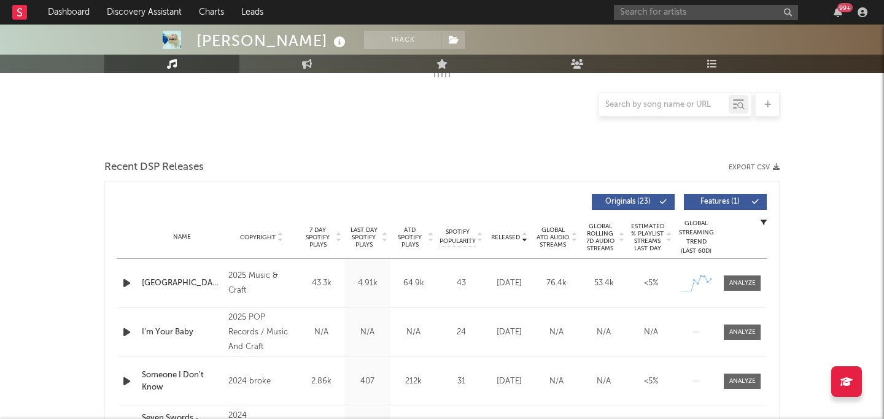
scroll to position [354, 0]
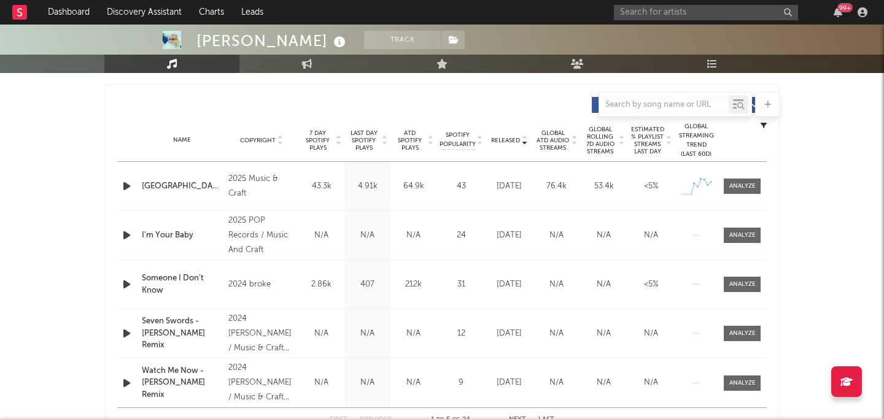
select select "6m"
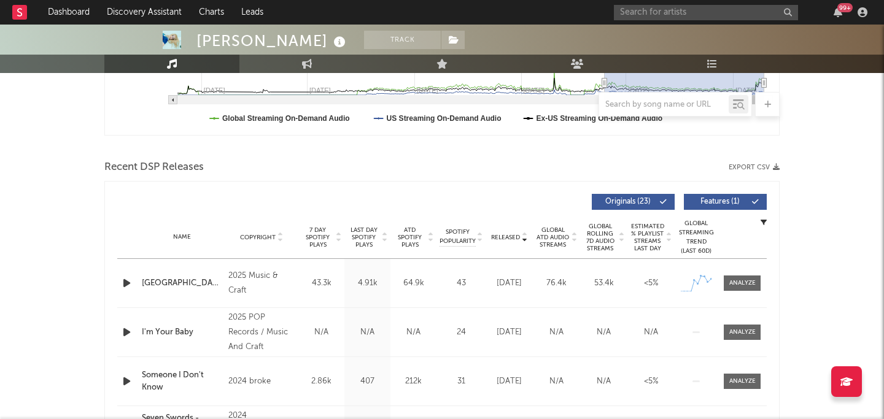
click at [500, 238] on span "Released" at bounding box center [505, 237] width 29 height 7
click at [266, 272] on div "2025 Music & Craft" at bounding box center [261, 283] width 67 height 29
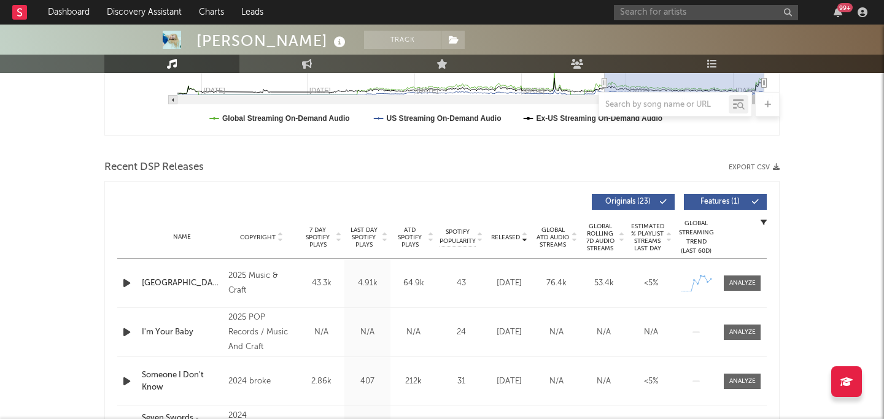
click at [237, 285] on div "2025 Music & Craft" at bounding box center [261, 283] width 67 height 29
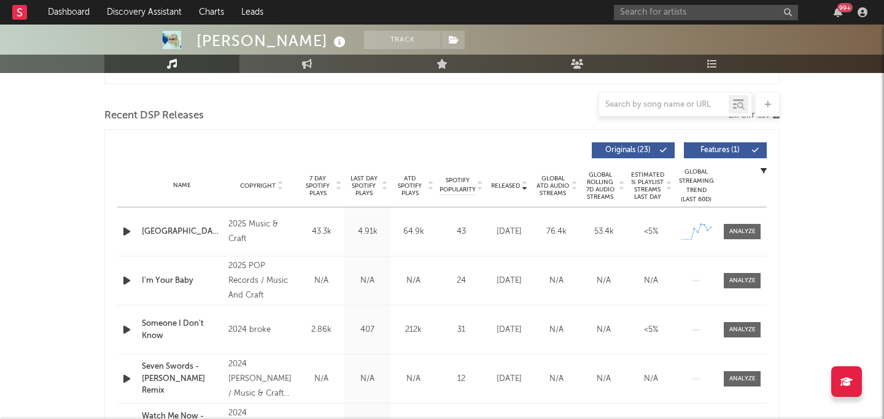
scroll to position [415, 0]
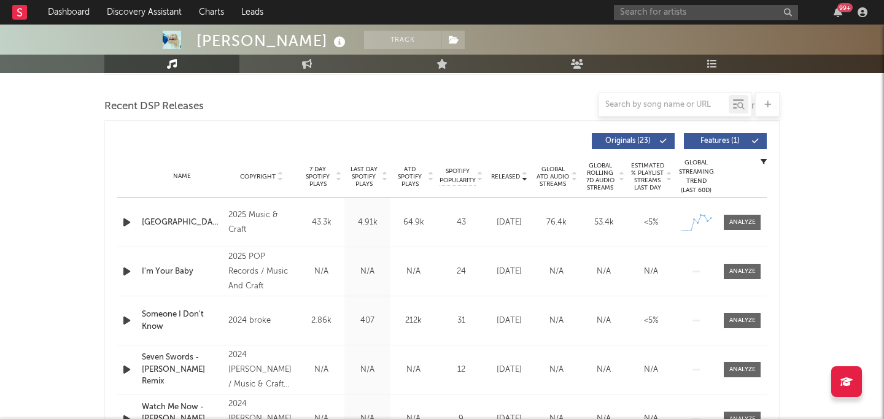
click at [258, 212] on div "2025 Music & Craft" at bounding box center [261, 222] width 67 height 29
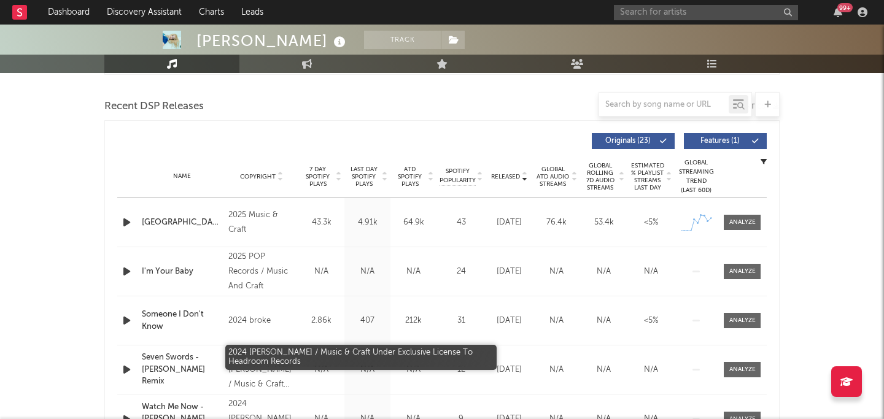
click at [239, 368] on div "2024 [PERSON_NAME] / Music & Craft Under Exclusive License To Headroom Records" at bounding box center [261, 370] width 67 height 44
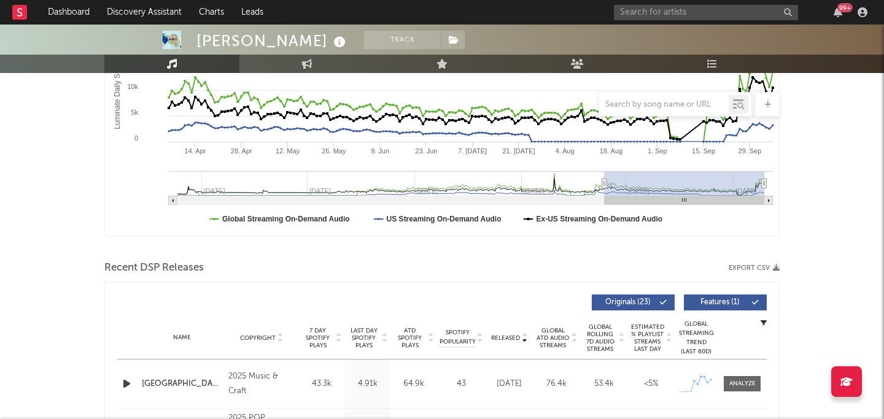
scroll to position [0, 0]
